Goal: Task Accomplishment & Management: Manage account settings

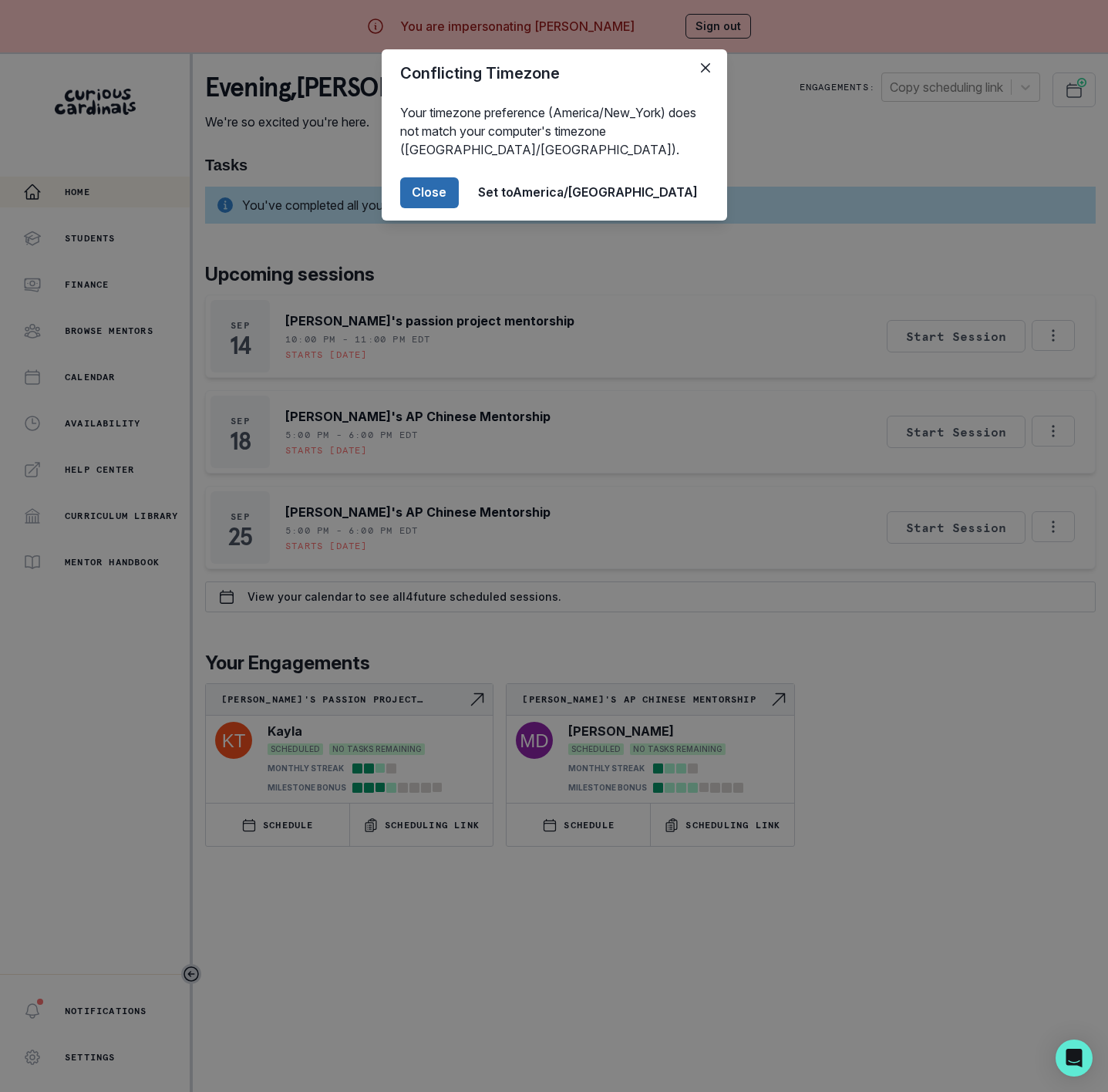
click at [459, 192] on button "Close" at bounding box center [430, 193] width 59 height 31
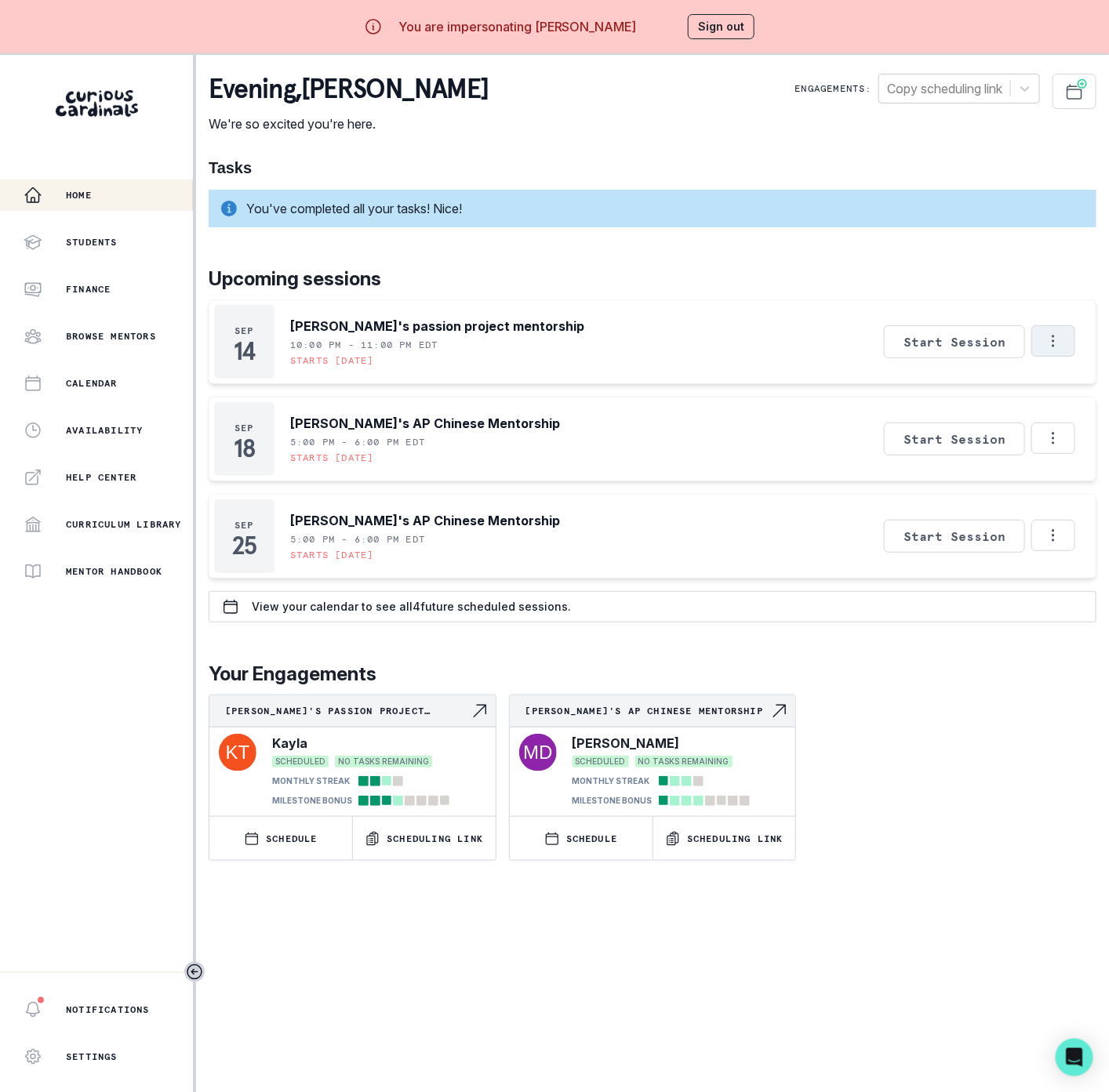
click at [1062, 343] on icon "Options" at bounding box center [1053, 341] width 18 height 18
click at [1026, 443] on button "Cancel Session" at bounding box center [1004, 440] width 174 height 28
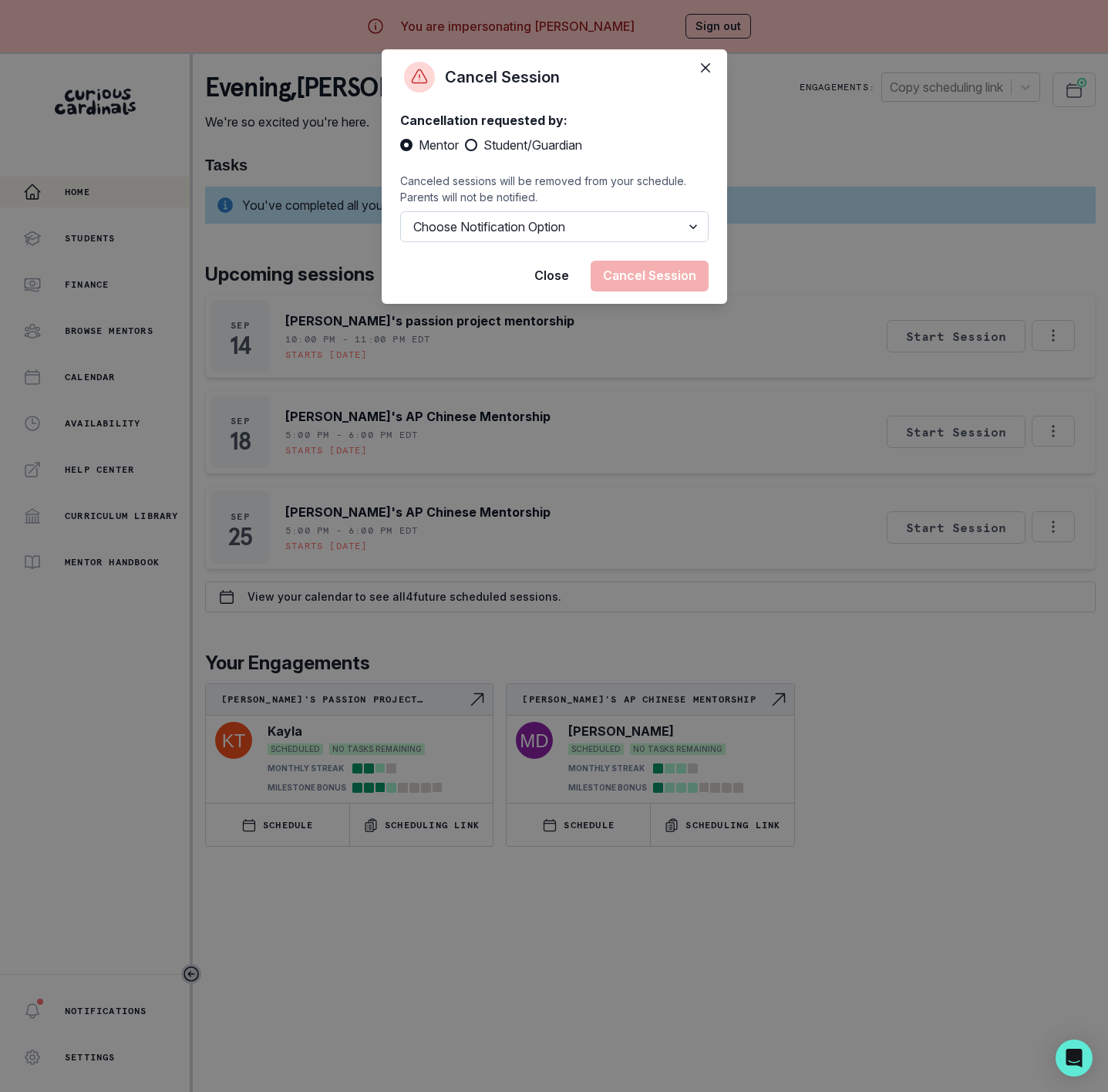
click at [509, 225] on select "Choose Notification Option Notify Family Do Not Notify Family" at bounding box center [554, 227] width 308 height 31
select select "option2"
click at [400, 211] on select "Choose Notification Option Notify Family Do Not Notify Family" at bounding box center [554, 227] width 308 height 31
click at [476, 142] on span at bounding box center [471, 145] width 12 height 12
click at [465, 145] on input "Student/Guardian" at bounding box center [464, 145] width 1 height 1
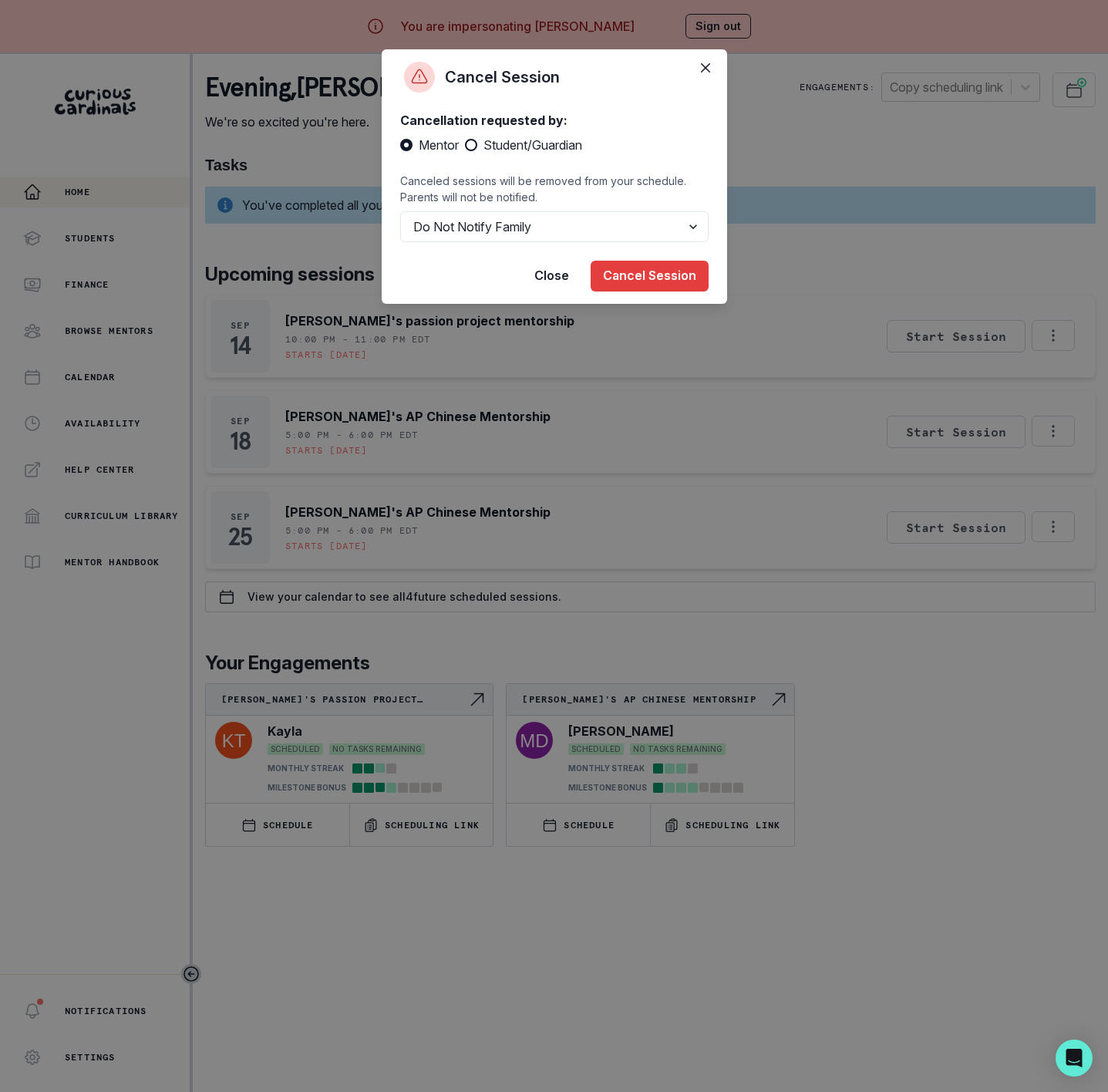
radio input "true"
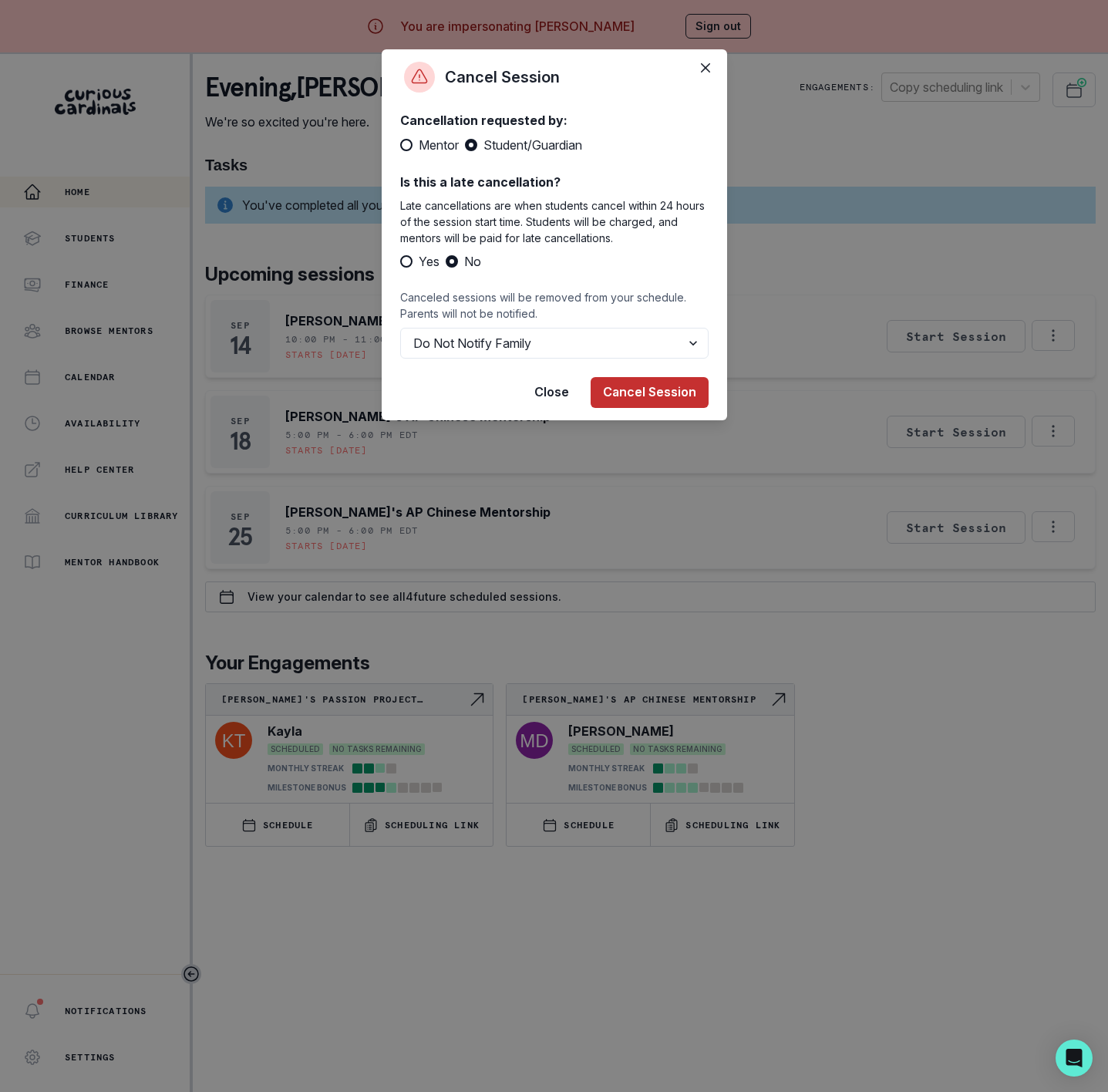
click at [634, 396] on button "Cancel Session" at bounding box center [649, 392] width 118 height 31
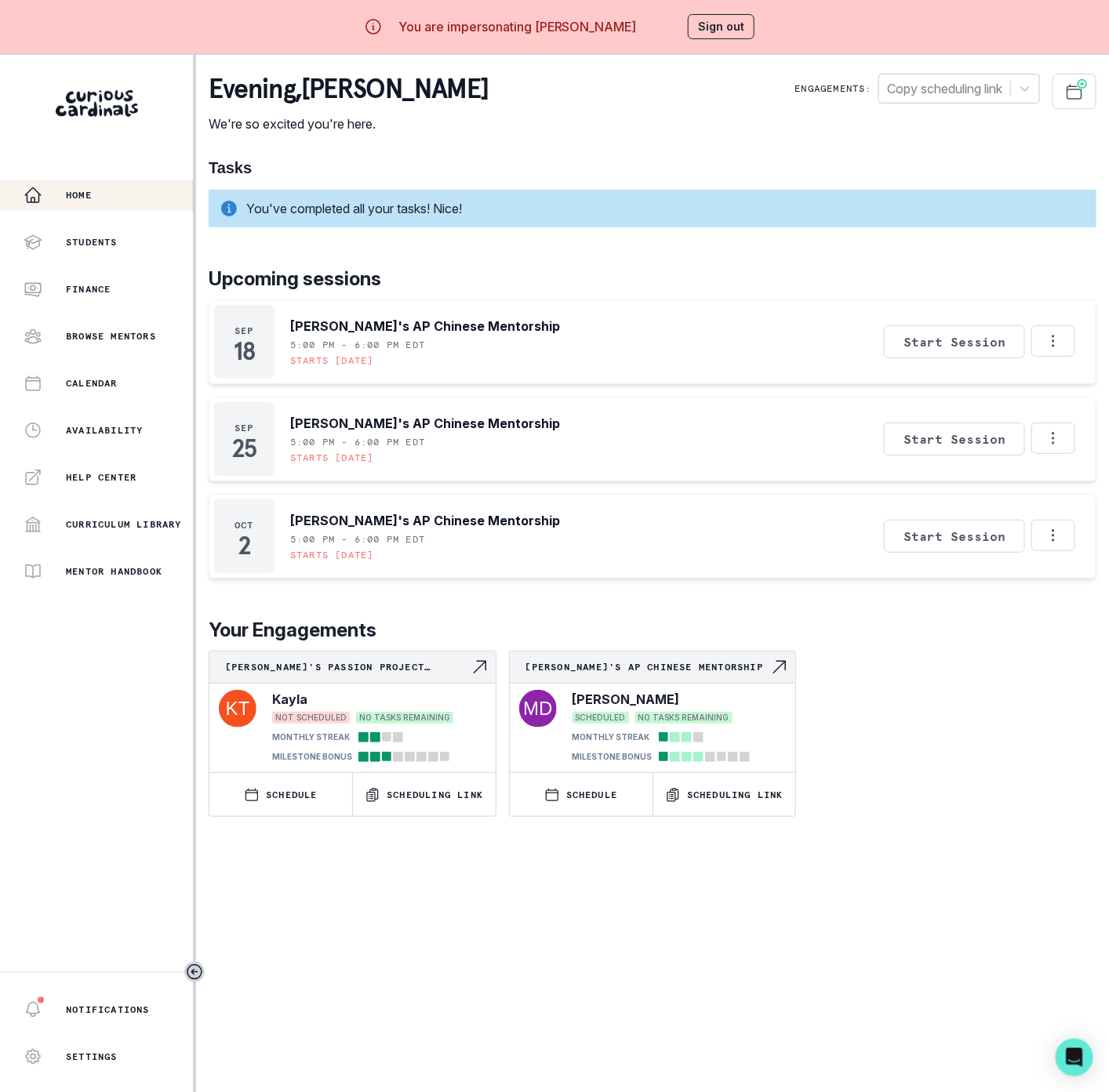
click at [753, 29] on button "Sign out" at bounding box center [721, 26] width 67 height 25
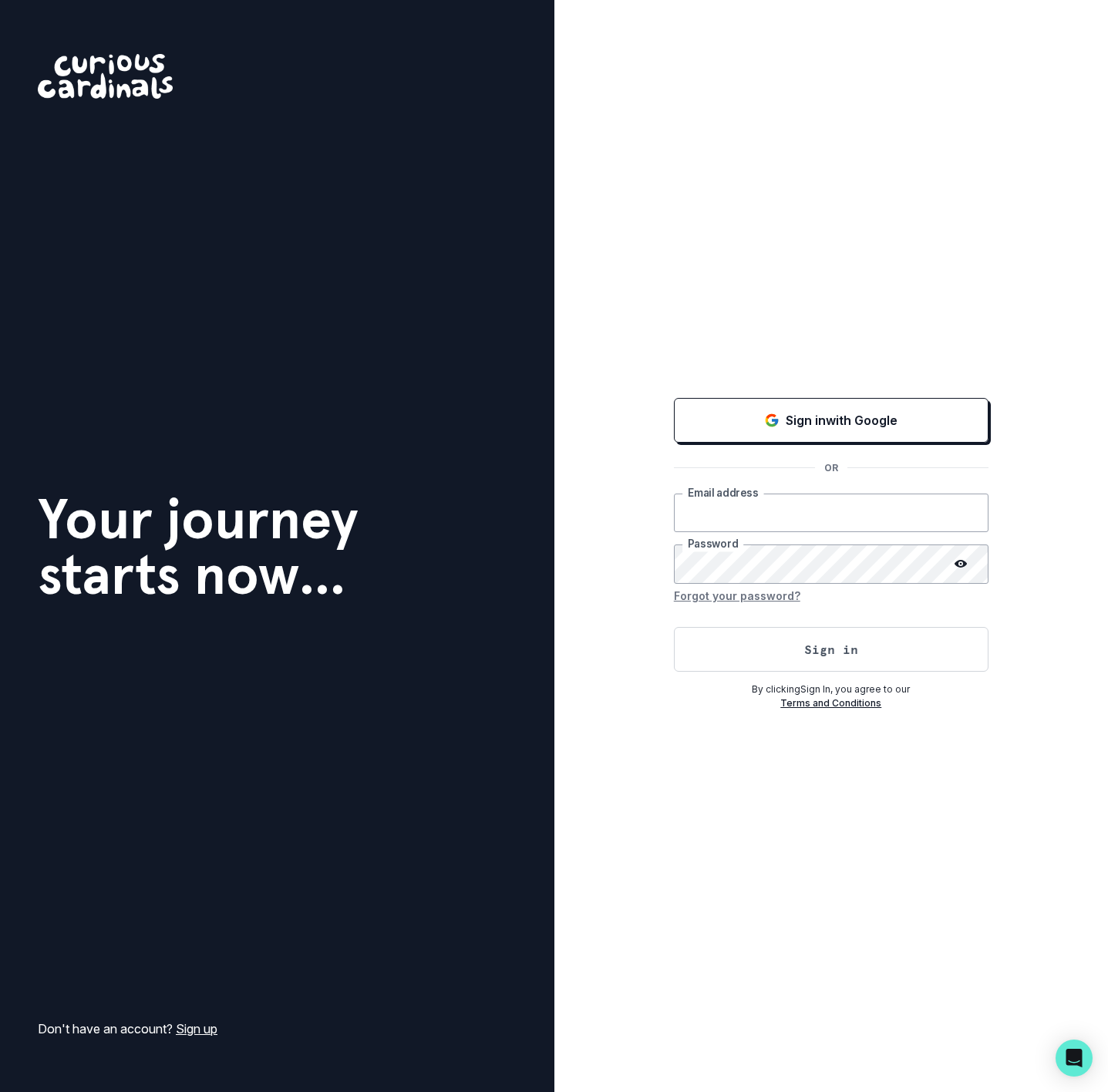
type input "[EMAIL_ADDRESS][DOMAIN_NAME]"
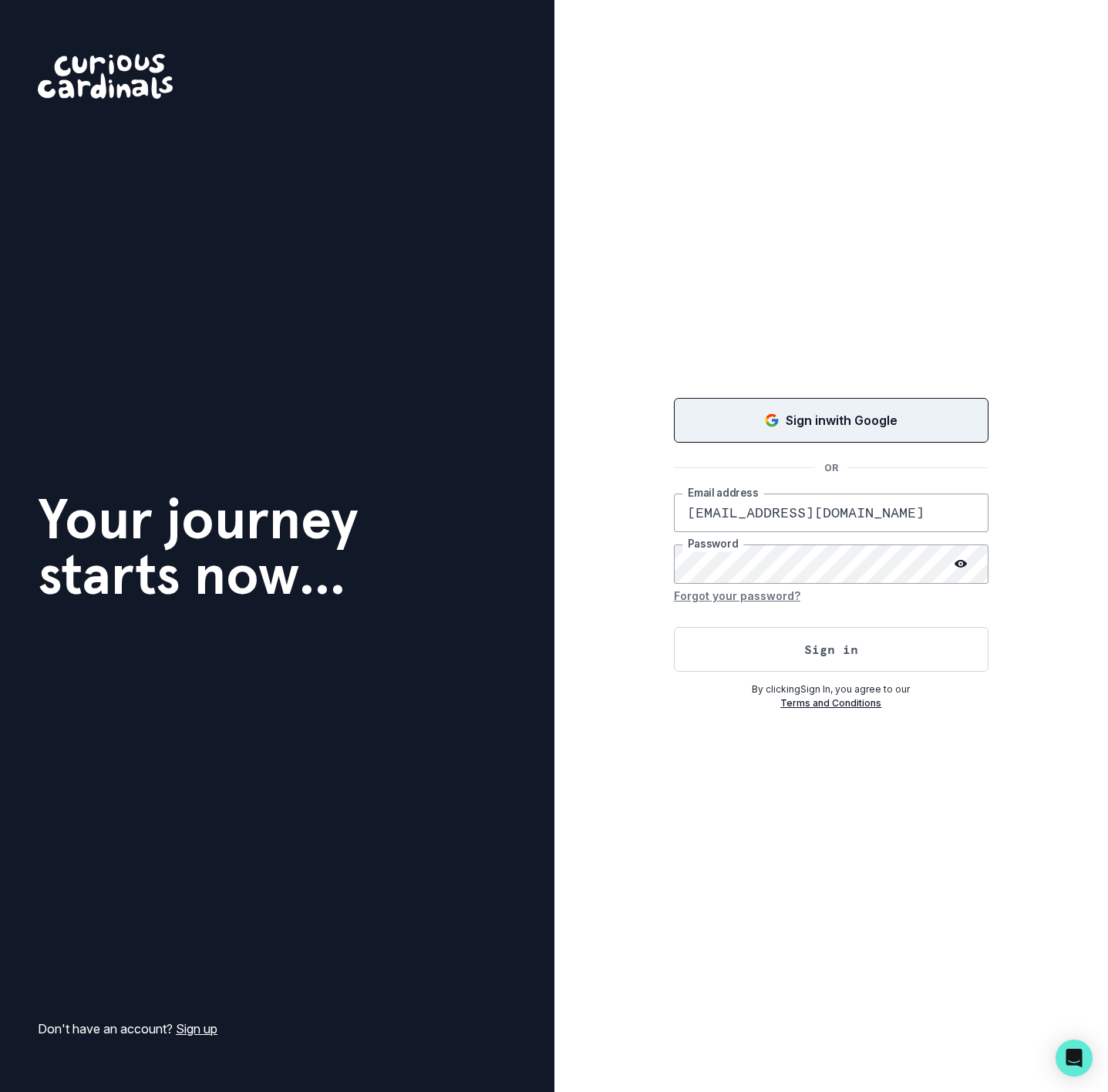
click at [808, 412] on p "Sign in with Google" at bounding box center [842, 421] width 112 height 18
